Goal: Task Accomplishment & Management: Use online tool/utility

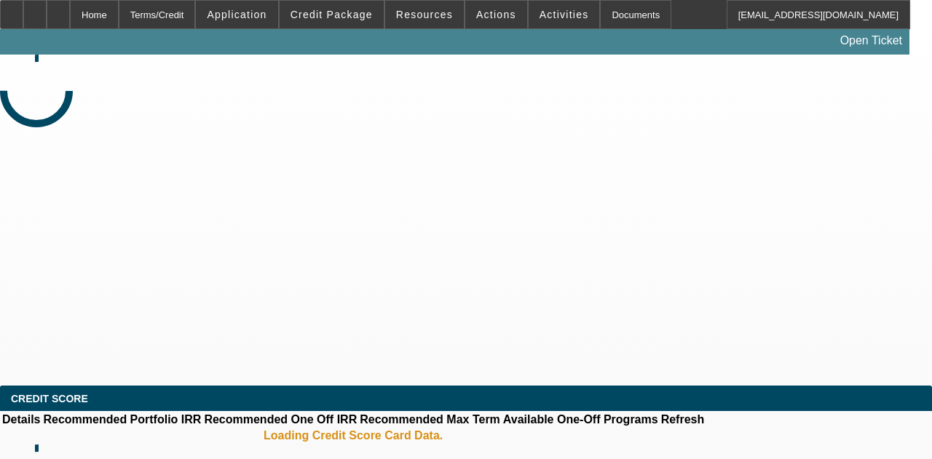
select select "4"
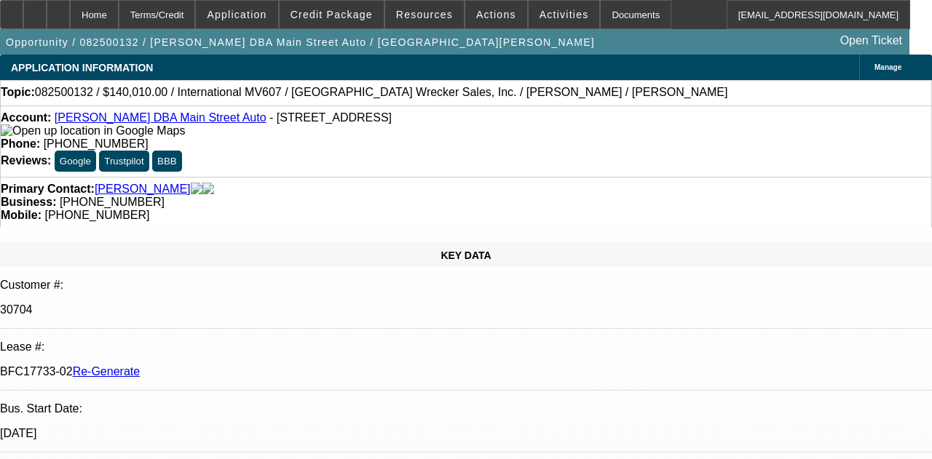
select select "0"
select select "2"
select select "0"
select select "6"
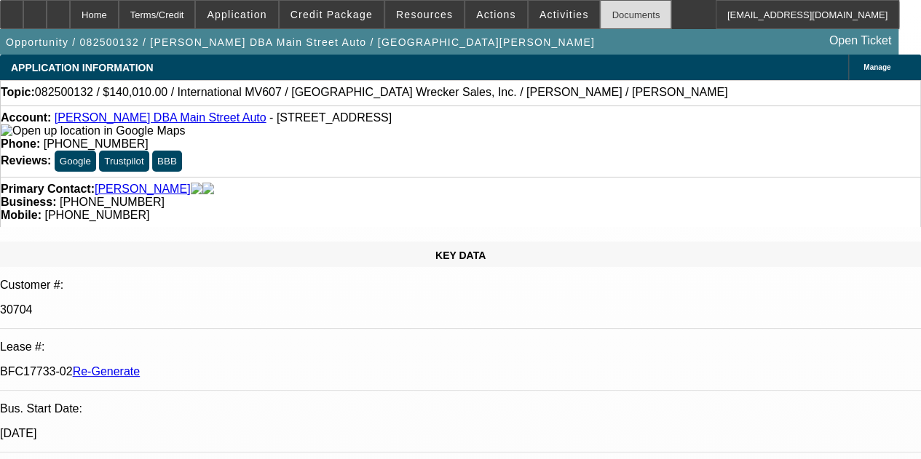
click at [600, 20] on div "Documents" at bounding box center [635, 14] width 71 height 29
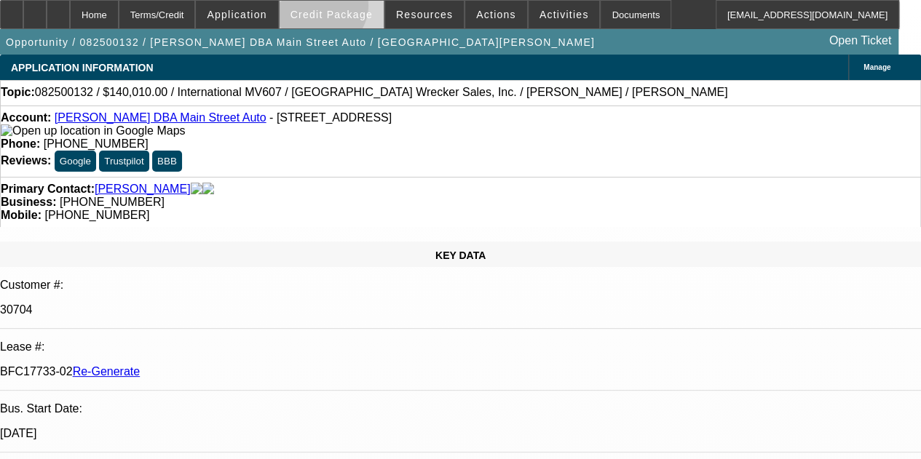
click at [341, 9] on span "Credit Package" at bounding box center [331, 15] width 82 height 12
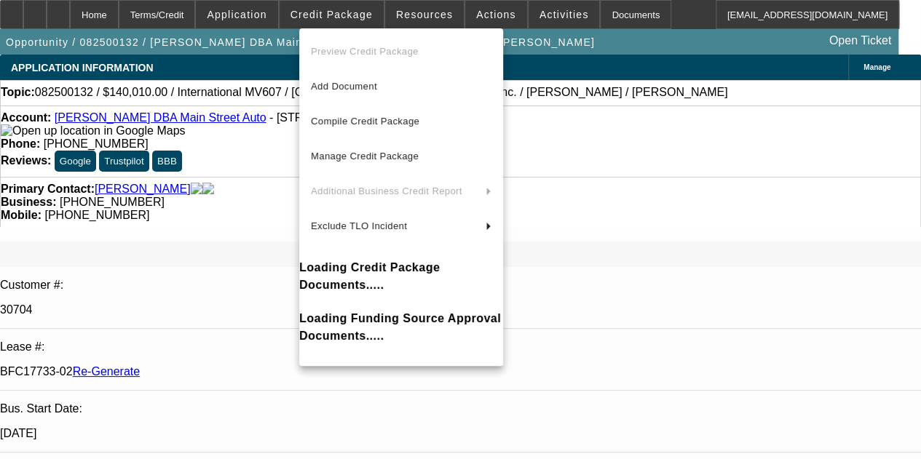
click at [406, 10] on div at bounding box center [460, 229] width 921 height 459
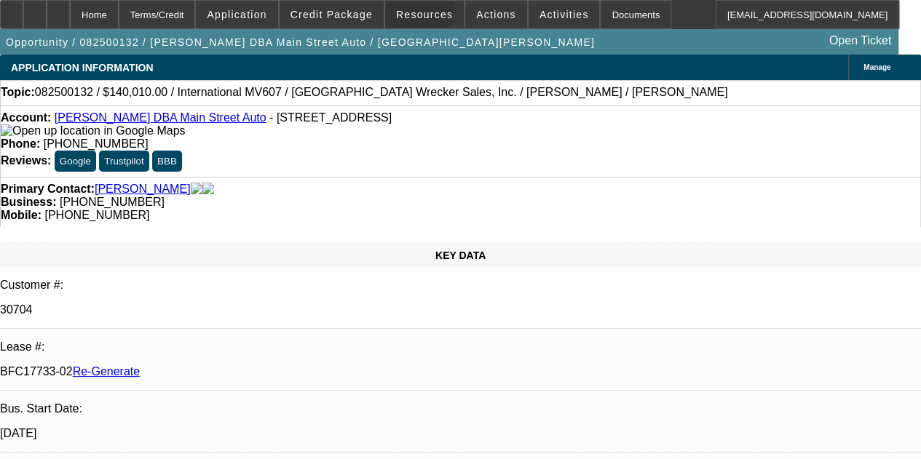
click at [406, 10] on span "Resources" at bounding box center [424, 15] width 57 height 12
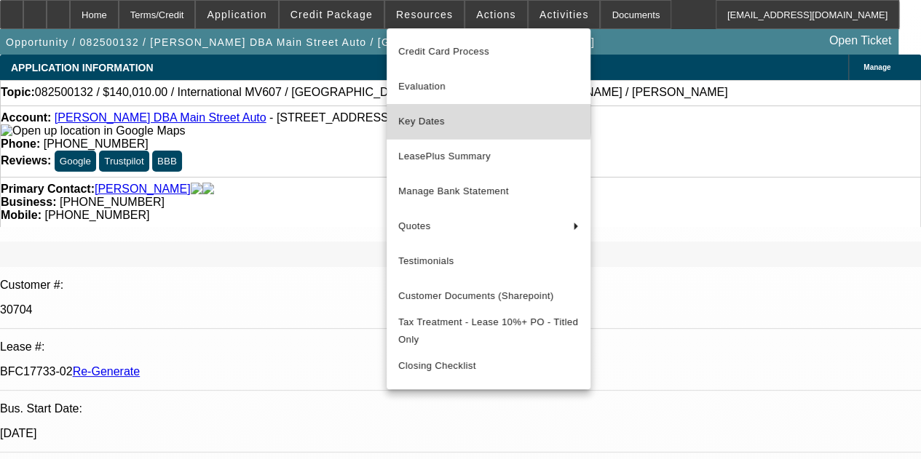
click at [420, 116] on span "Key Dates" at bounding box center [488, 121] width 181 height 17
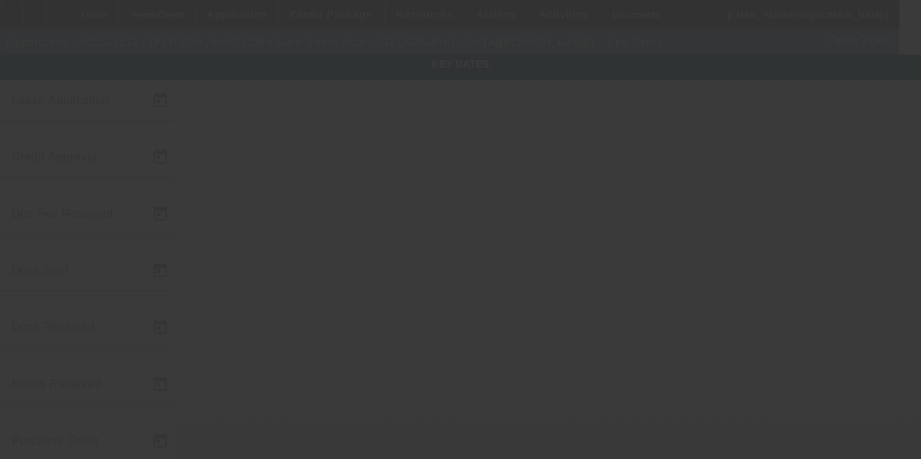
type input "8/6/2025"
type input "8/8/2025"
type input "8/11/2025"
type input "8/8/2025"
type input "8/11/2025"
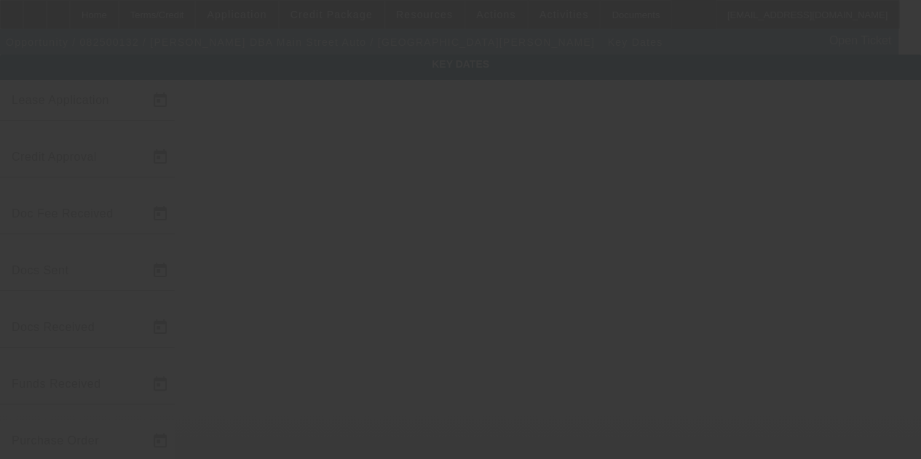
type input "8/11/2025"
type input "8/14/2025"
type input "8/15/2025"
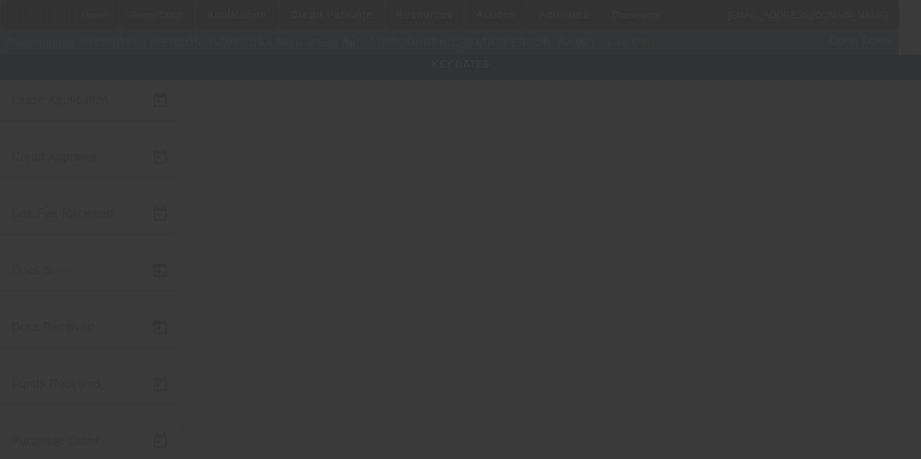
type input "9/15/2025"
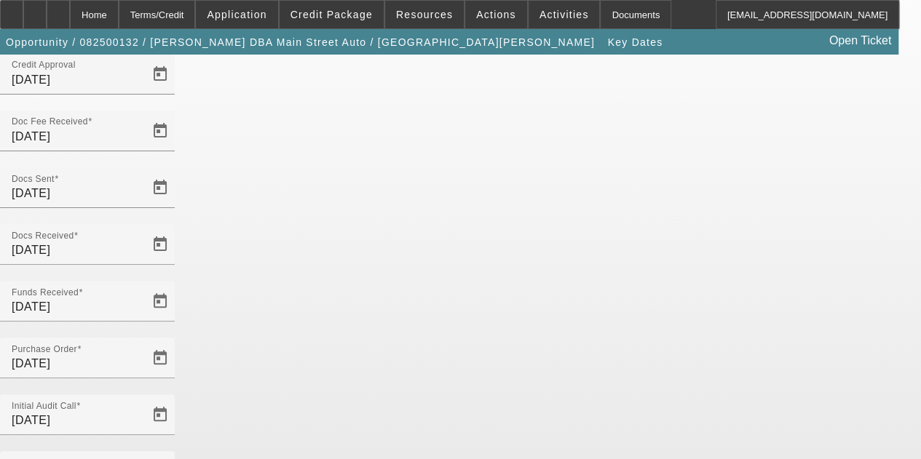
scroll to position [90, 0]
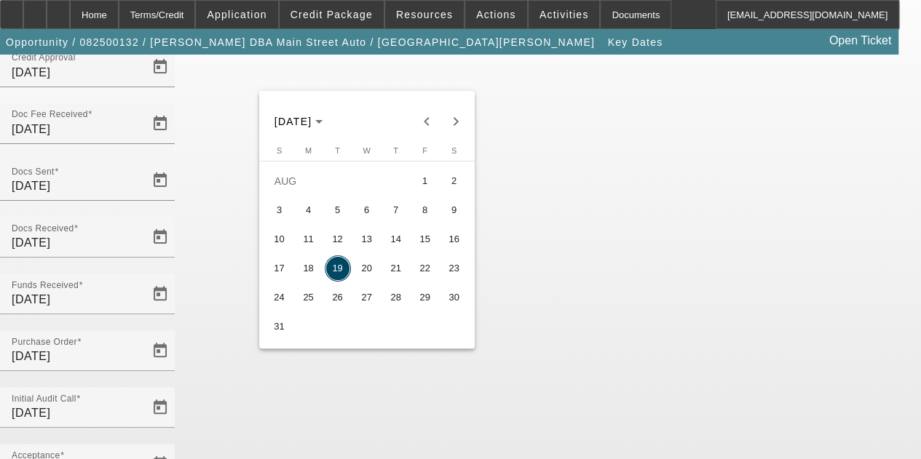
click at [365, 270] on span "20" at bounding box center [367, 269] width 26 height 26
type input "8/20/2025"
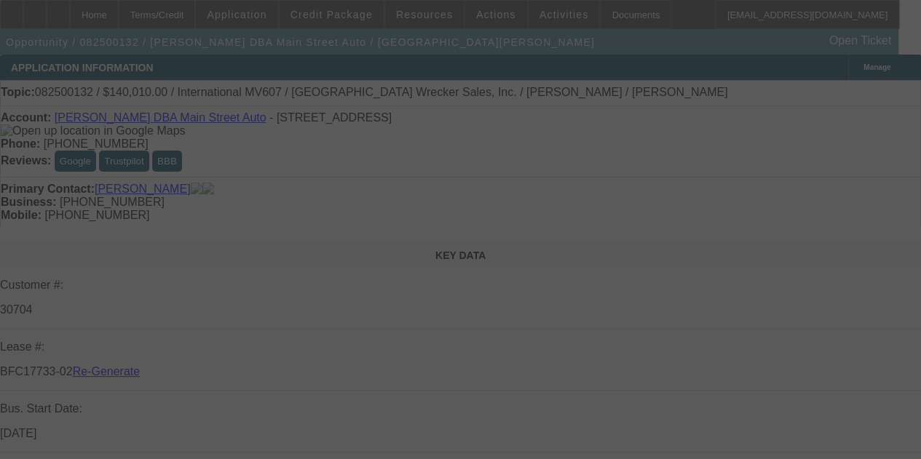
select select "4"
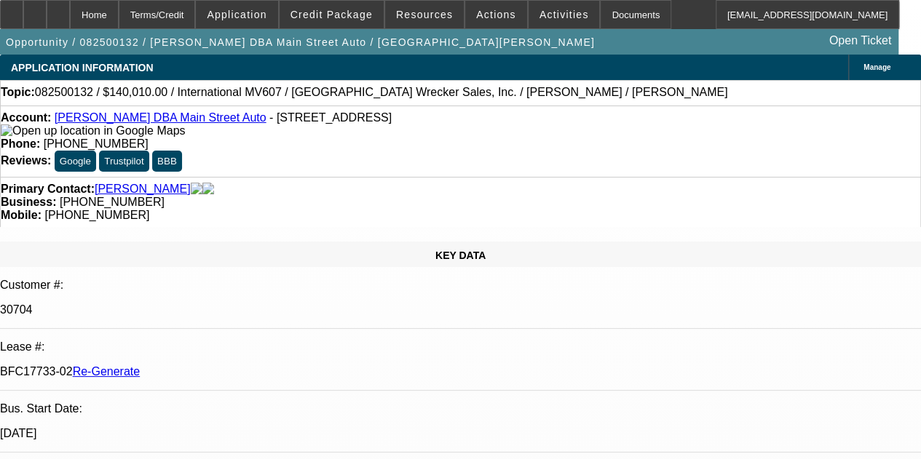
select select "0"
select select "2"
select select "0"
select select "6"
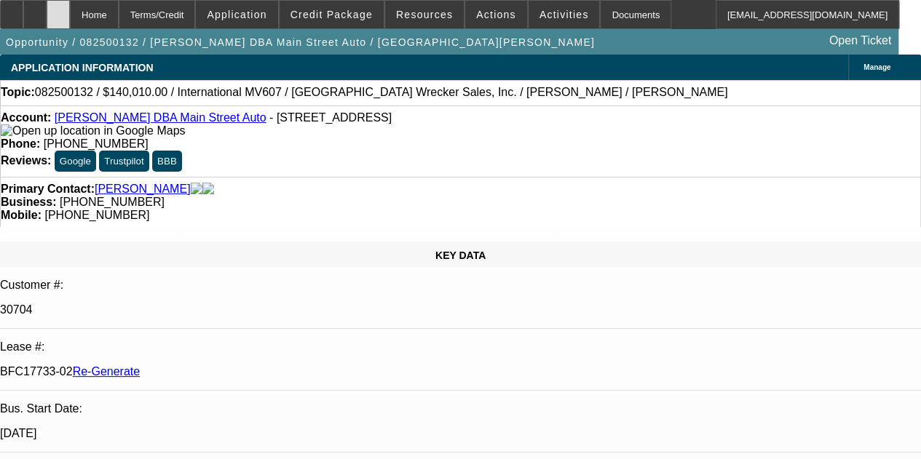
click at [58, 9] on icon at bounding box center [58, 9] width 0 height 0
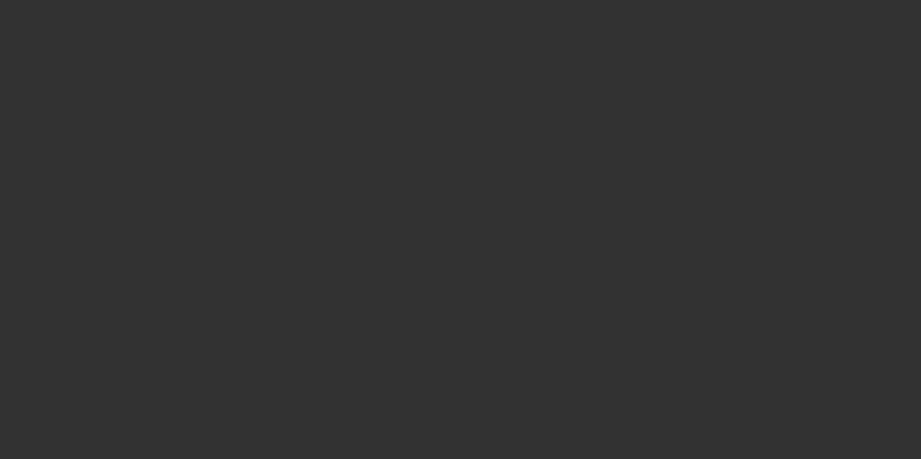
select select "4"
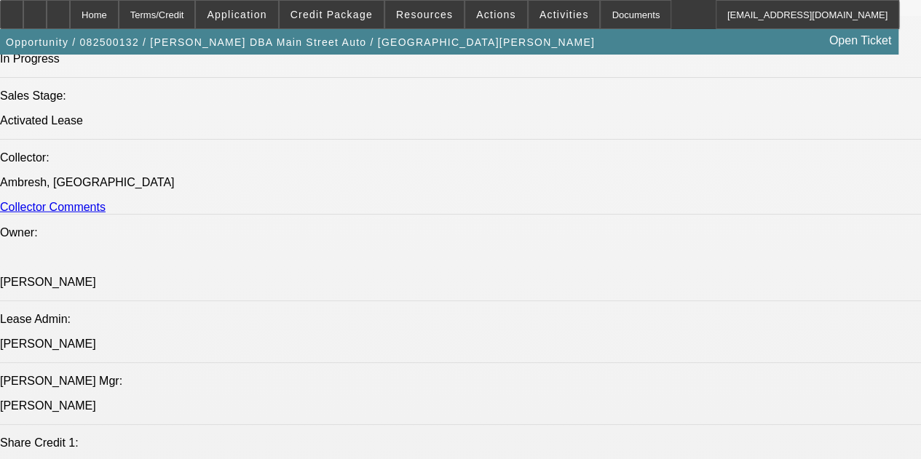
scroll to position [1616, 0]
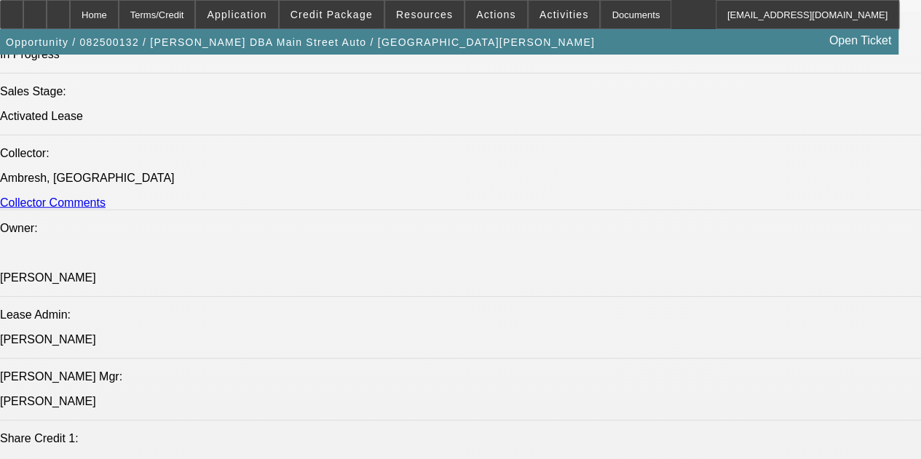
select select "0"
select select "2"
select select "0"
select select "6"
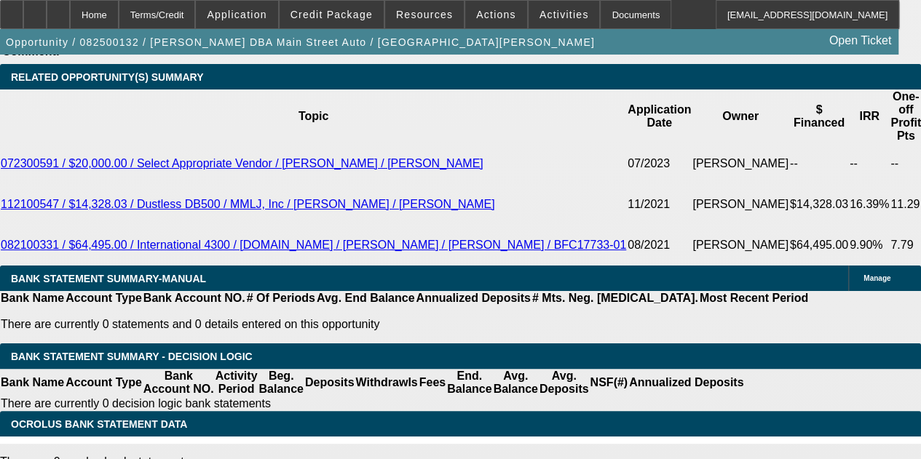
scroll to position [2723, 0]
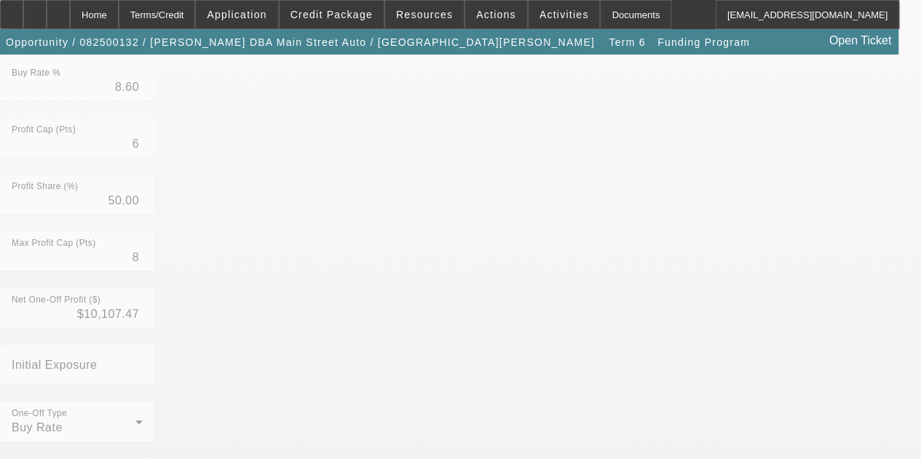
scroll to position [486, 0]
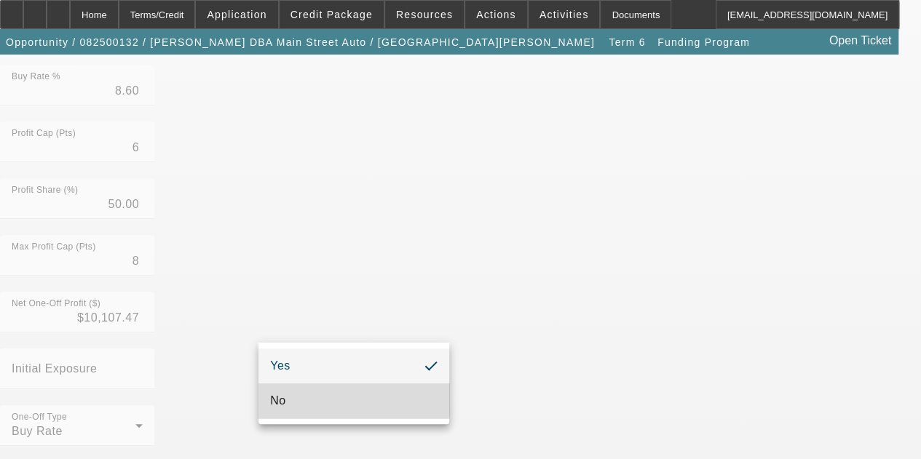
click at [294, 397] on mat-option "No" at bounding box center [353, 401] width 191 height 35
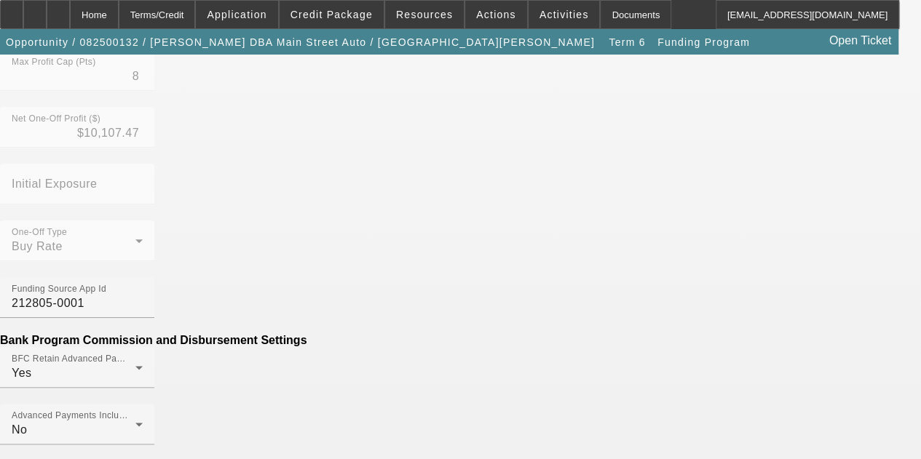
scroll to position [770, 0]
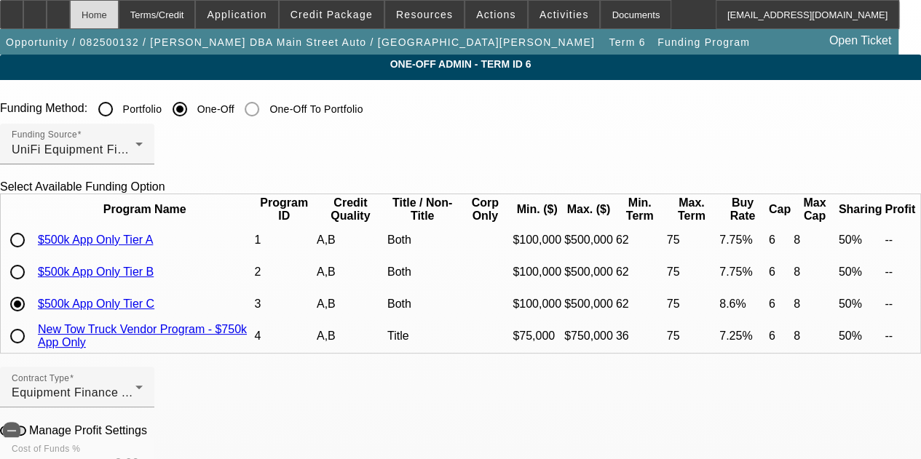
click at [119, 15] on div "Home" at bounding box center [94, 14] width 49 height 29
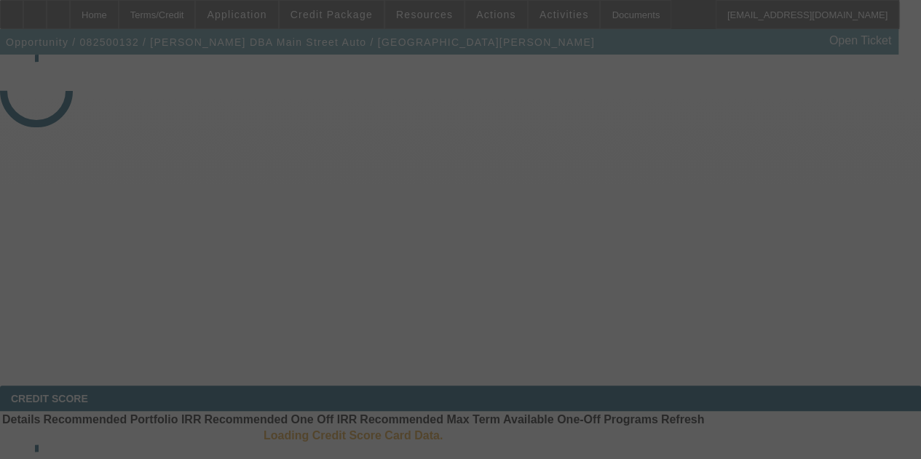
select select "4"
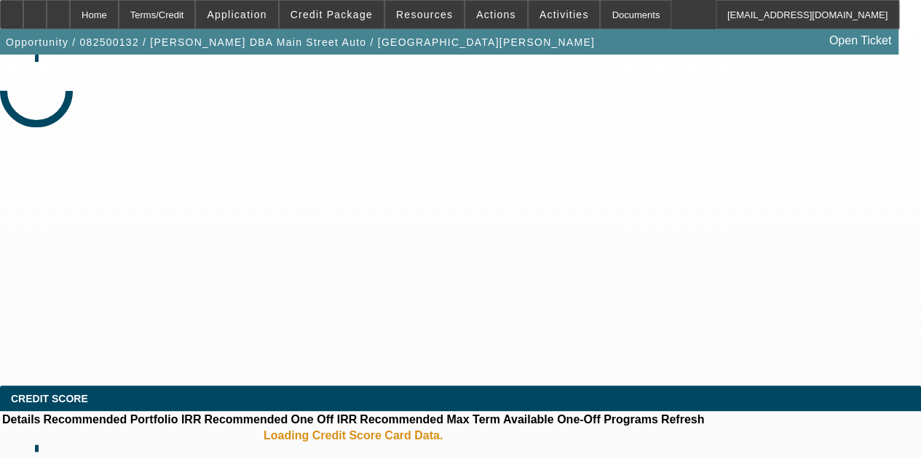
select select "0"
select select "2"
select select "0"
select select "6"
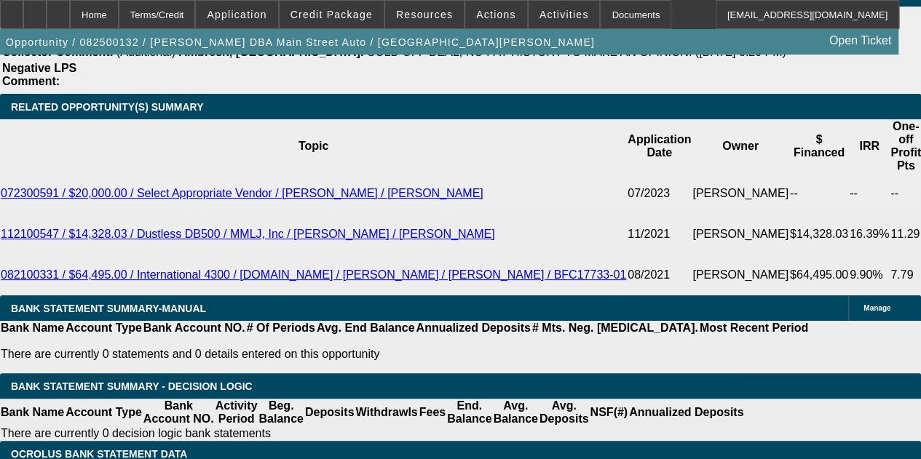
scroll to position [2651, 0]
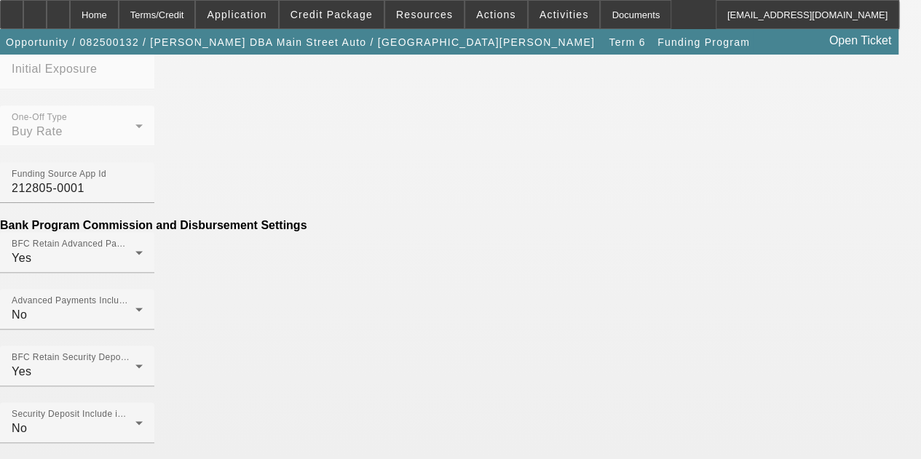
scroll to position [775, 0]
